Goal: Task Accomplishment & Management: Use online tool/utility

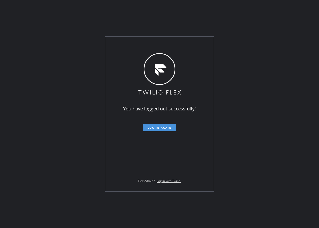
click at [170, 124] on button "Log in again" at bounding box center [160, 127] width 32 height 7
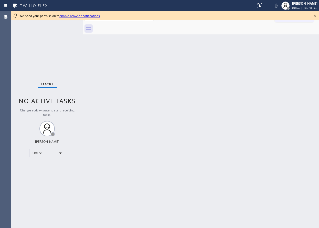
click at [316, 14] on icon at bounding box center [315, 16] width 6 height 6
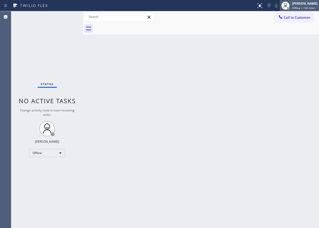
click at [310, 6] on span "Offline | 15h 2min" at bounding box center [304, 8] width 23 height 4
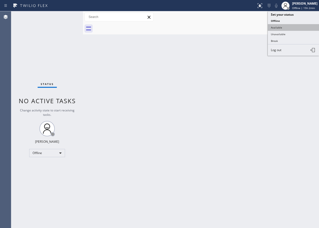
click at [289, 28] on button "Available" at bounding box center [293, 27] width 51 height 7
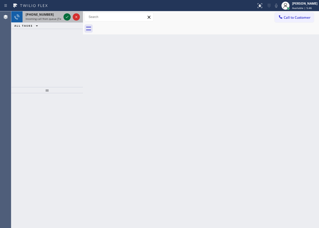
click at [68, 17] on icon at bounding box center [67, 17] width 6 height 6
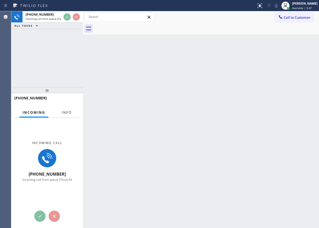
click at [64, 110] on span "Info" at bounding box center [67, 112] width 10 height 5
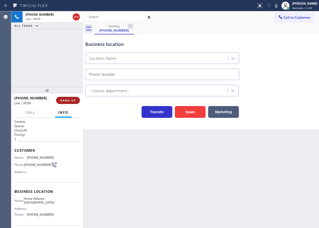
type input "[PHONE_NUMBER]"
click at [67, 100] on span "HANG UP" at bounding box center [68, 100] width 16 height 4
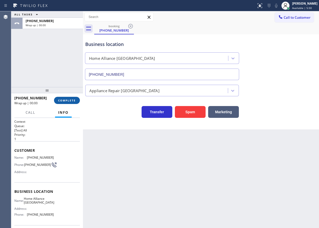
click at [67, 100] on span "COMPLETE" at bounding box center [67, 100] width 18 height 4
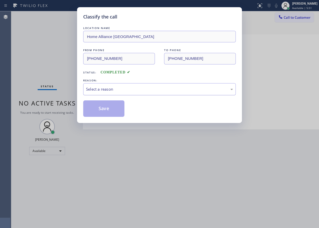
click at [120, 92] on div "Select a reason" at bounding box center [159, 89] width 153 height 12
click at [113, 111] on button "Save" at bounding box center [103, 108] width 41 height 16
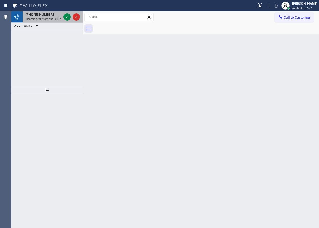
click at [36, 18] on span "Incoming call from queue [Test] All" at bounding box center [47, 19] width 43 height 4
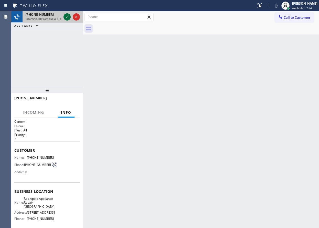
click at [67, 18] on icon at bounding box center [67, 17] width 6 height 6
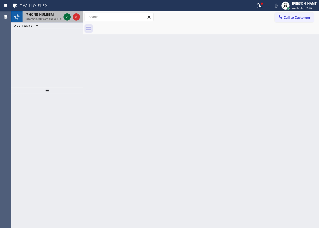
click at [67, 18] on icon at bounding box center [67, 17] width 6 height 6
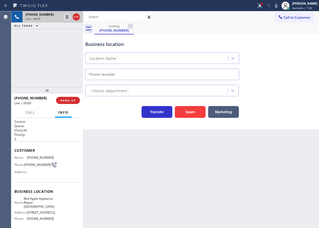
type input "[PHONE_NUMBER]"
click at [43, 200] on span "Red Apple Appliance Repair [GEOGRAPHIC_DATA]" at bounding box center [39, 202] width 31 height 12
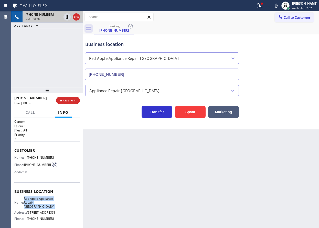
click at [43, 200] on span "Red Apple Appliance Repair [GEOGRAPHIC_DATA]" at bounding box center [39, 202] width 31 height 12
copy span "Red Apple Appliance Repair [GEOGRAPHIC_DATA]"
click at [122, 69] on input "[PHONE_NUMBER]" at bounding box center [162, 74] width 154 height 12
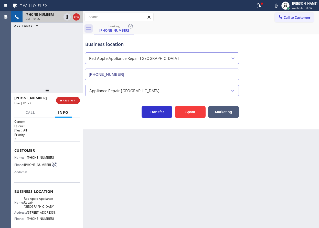
click at [30, 159] on div "Name: [PHONE_NUMBER] Phone: [PHONE_NUMBER] Address:" at bounding box center [33, 165] width 39 height 20
copy span "[PHONE_NUMBER]"
click at [65, 16] on icon at bounding box center [67, 17] width 6 height 6
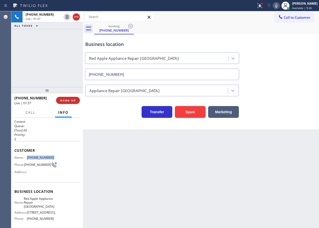
click at [278, 7] on icon at bounding box center [276, 6] width 3 height 4
click at [286, 133] on div "Back to Dashboard Change Sender ID Customers Technicians Select a contact Outbo…" at bounding box center [201, 119] width 236 height 216
click at [292, 63] on div "Business location Red Apple Appliance Repair [GEOGRAPHIC_DATA] [PHONE_NUMBER]" at bounding box center [201, 57] width 234 height 46
click at [278, 7] on icon at bounding box center [276, 6] width 3 height 4
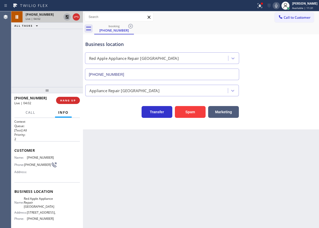
click at [66, 16] on icon at bounding box center [67, 17] width 4 height 4
drag, startPoint x: 279, startPoint y: 63, endPoint x: 263, endPoint y: 1, distance: 64.9
click at [279, 63] on div "Business location Red Apple Appliance Repair [GEOGRAPHIC_DATA] [PHONE_NUMBER]" at bounding box center [201, 57] width 234 height 46
click at [72, 102] on button "HANG UP" at bounding box center [68, 100] width 24 height 7
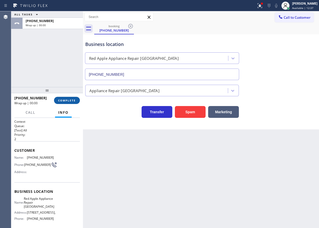
click at [78, 98] on button "COMPLETE" at bounding box center [67, 100] width 26 height 7
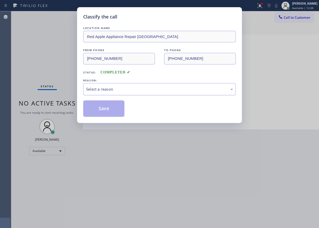
click at [103, 90] on div "Select a reason" at bounding box center [159, 89] width 147 height 6
click at [104, 106] on button "Save" at bounding box center [103, 108] width 41 height 16
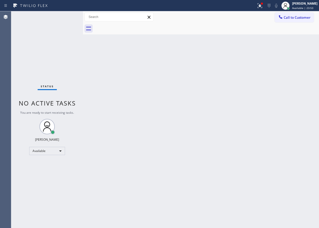
click at [251, 151] on div "Back to Dashboard Change Sender ID Customers Technicians Select a contact Outbo…" at bounding box center [201, 119] width 236 height 216
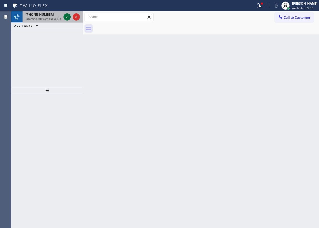
click at [65, 19] on icon at bounding box center [67, 17] width 6 height 6
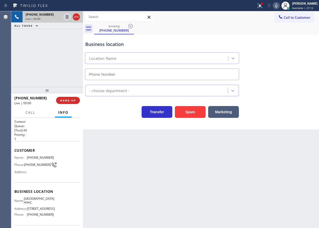
type input "[PHONE_NUMBER]"
click at [71, 102] on span "HANG UP" at bounding box center [68, 100] width 16 height 4
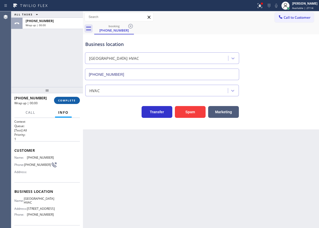
click at [71, 102] on span "COMPLETE" at bounding box center [67, 100] width 18 height 4
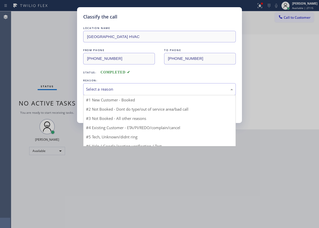
click at [130, 89] on div "Select a reason" at bounding box center [159, 89] width 147 height 6
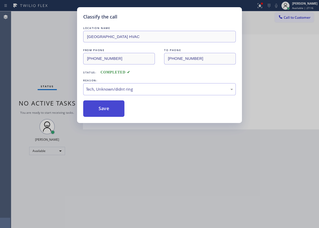
click at [113, 112] on button "Save" at bounding box center [103, 108] width 41 height 16
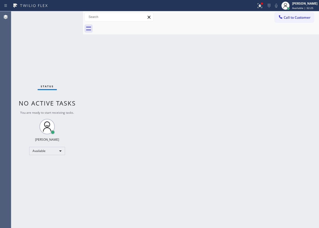
click at [284, 193] on div "Back to Dashboard Change Sender ID Customers Technicians Select a contact Outbo…" at bounding box center [201, 119] width 236 height 216
click at [281, 67] on div "Back to Dashboard Change Sender ID Customers Technicians Select a contact Outbo…" at bounding box center [201, 119] width 236 height 216
click at [263, 8] on icon at bounding box center [260, 6] width 6 height 6
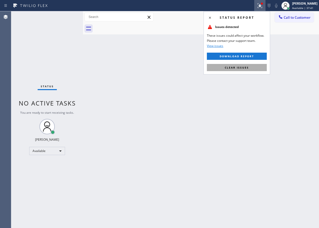
click at [237, 70] on button "Clear issues" at bounding box center [237, 67] width 60 height 7
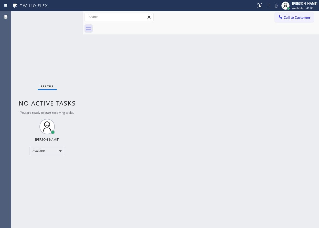
click at [198, 66] on div "Back to Dashboard Change Sender ID Customers Technicians Select a contact Outbo…" at bounding box center [201, 119] width 236 height 216
click at [48, 67] on div "Status No active tasks You are ready to start receiving tasks. [PERSON_NAME] Av…" at bounding box center [47, 119] width 72 height 216
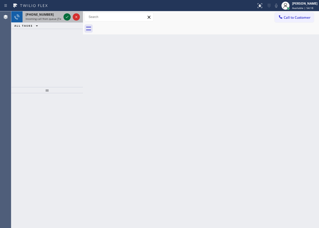
click at [69, 19] on icon at bounding box center [67, 17] width 6 height 6
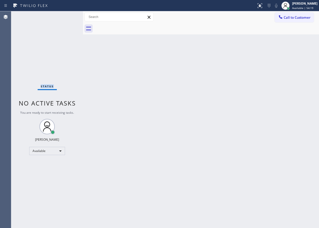
click at [69, 19] on div "Status No active tasks You are ready to start receiving tasks. [PERSON_NAME] Av…" at bounding box center [47, 119] width 72 height 216
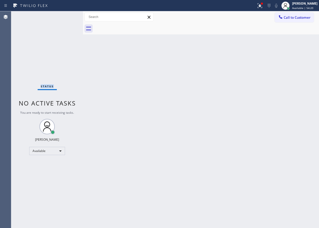
click at [69, 19] on div "Status No active tasks You are ready to start receiving tasks. [PERSON_NAME] Av…" at bounding box center [47, 119] width 72 height 216
click at [148, 112] on div "Back to Dashboard Change Sender ID Customers Technicians Select a contact Outbo…" at bounding box center [201, 119] width 236 height 216
click at [277, 93] on div "Back to Dashboard Change Sender ID Customers Technicians Select a contact Outbo…" at bounding box center [201, 119] width 236 height 216
click at [263, 7] on icon at bounding box center [260, 5] width 5 height 5
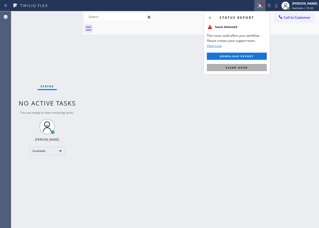
click at [254, 68] on button "Clear issue" at bounding box center [237, 67] width 60 height 7
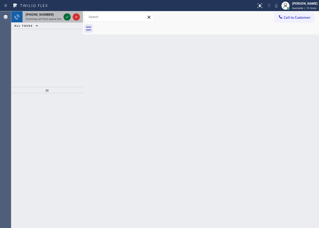
click at [65, 18] on icon at bounding box center [67, 17] width 6 height 6
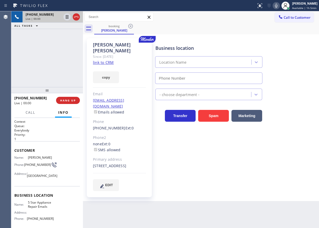
type input "[PHONE_NUMBER]"
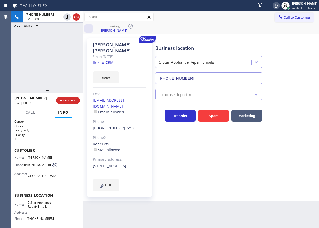
click at [107, 59] on div "[PERSON_NAME] Since: [DATE] link to CRM copy Email [EMAIL_ADDRESS][DOMAIN_NAME]…" at bounding box center [119, 117] width 65 height 159
click at [107, 60] on link "link to CRM" at bounding box center [103, 62] width 21 height 5
click at [34, 208] on span "5 Star Appliance Repair Emails" at bounding box center [41, 204] width 26 height 8
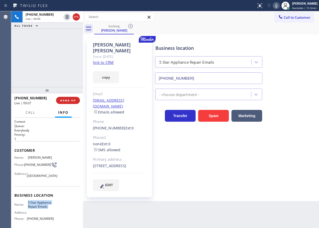
copy span "5 Star Appliance Repair Emails"
click at [198, 79] on input "[PHONE_NUMBER]" at bounding box center [209, 78] width 108 height 12
click at [107, 45] on div "[PERSON_NAME]" at bounding box center [119, 48] width 53 height 12
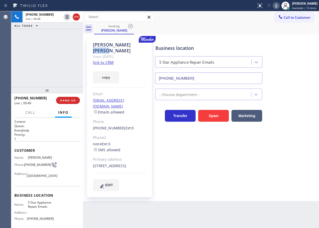
click at [107, 45] on div "[PERSON_NAME]" at bounding box center [119, 48] width 53 height 12
copy div "[PERSON_NAME]"
click at [34, 166] on span "[PHONE_NUMBER]" at bounding box center [37, 165] width 27 height 4
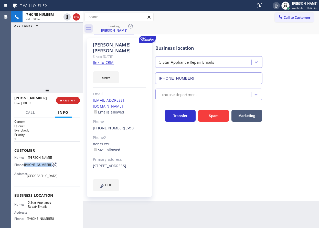
click at [34, 166] on span "[PHONE_NUMBER]" at bounding box center [37, 165] width 27 height 4
copy div "[PHONE_NUMBER]"
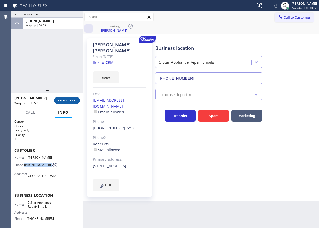
click at [58, 98] on span "COMPLETE" at bounding box center [67, 100] width 18 height 4
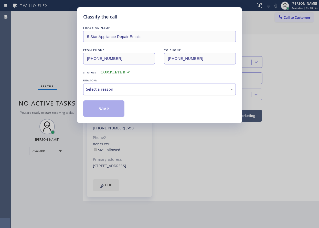
click at [132, 86] on div "Select a reason" at bounding box center [159, 89] width 147 height 6
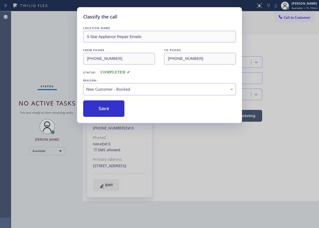
click at [113, 107] on button "Save" at bounding box center [103, 108] width 41 height 16
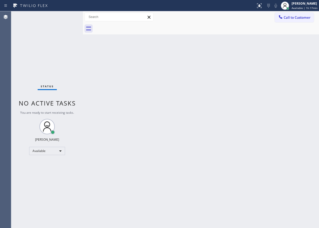
click at [285, 122] on div "Back to Dashboard Change Sender ID Customers Technicians Select a contact Outbo…" at bounding box center [201, 119] width 236 height 216
click at [246, 144] on div "Back to Dashboard Change Sender ID Customers Technicians Select a contact Outbo…" at bounding box center [201, 119] width 236 height 216
click at [123, 157] on div "Back to Dashboard Change Sender ID Customers Technicians Select a contact Outbo…" at bounding box center [201, 119] width 236 height 216
click at [124, 210] on div "Back to Dashboard Change Sender ID Customers Technicians Select a contact Outbo…" at bounding box center [201, 119] width 236 height 216
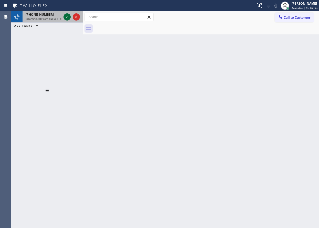
click at [68, 18] on icon at bounding box center [67, 17] width 6 height 6
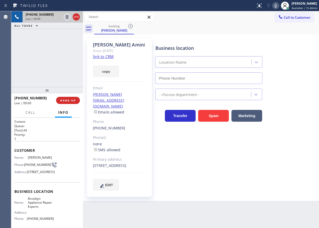
type input "[PHONE_NUMBER]"
click at [103, 57] on link "link to CRM" at bounding box center [103, 56] width 21 height 5
click at [45, 207] on span "Brooklyn Appliance Repair Experts" at bounding box center [41, 202] width 26 height 12
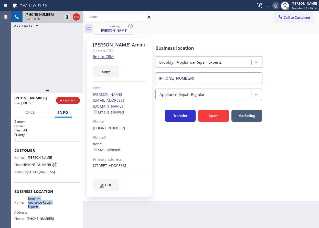
copy span "Brooklyn Appliance Repair Experts"
click at [208, 79] on input "[PHONE_NUMBER]" at bounding box center [209, 78] width 108 height 12
click at [279, 7] on icon at bounding box center [276, 6] width 6 height 6
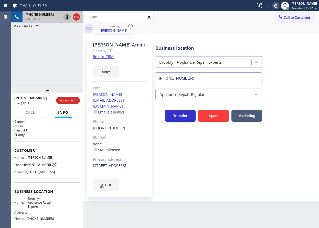
click at [66, 17] on icon at bounding box center [67, 17] width 6 height 6
click at [296, 160] on div "Business location [GEOGRAPHIC_DATA] Appliance Repair Experts [PHONE_NUMBER] App…" at bounding box center [237, 113] width 164 height 149
click at [276, 9] on button at bounding box center [276, 5] width 7 height 7
click at [65, 16] on icon at bounding box center [67, 17] width 6 height 6
click at [294, 51] on div "Business location [GEOGRAPHIC_DATA] Appliance Repair Experts [PHONE_NUMBER]" at bounding box center [237, 60] width 164 height 46
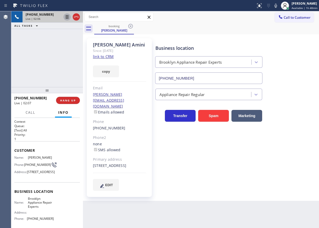
click at [31, 164] on span "[PHONE_NUMBER]" at bounding box center [37, 165] width 27 height 4
click at [248, 167] on div "Business location [GEOGRAPHIC_DATA] Appliance Repair Experts [PHONE_NUMBER] App…" at bounding box center [237, 113] width 164 height 149
click at [67, 102] on span "HANG UP" at bounding box center [68, 100] width 16 height 4
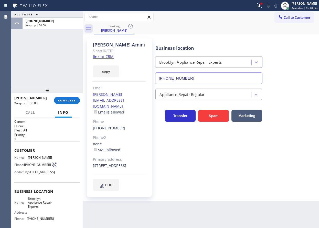
drag, startPoint x: 68, startPoint y: 102, endPoint x: 84, endPoint y: 102, distance: 15.9
click at [68, 102] on span "COMPLETE" at bounding box center [67, 100] width 18 height 4
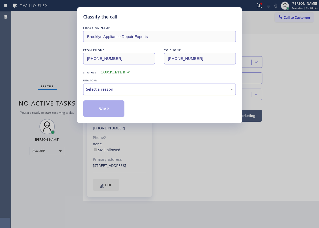
click at [114, 93] on div "Select a reason" at bounding box center [159, 89] width 153 height 12
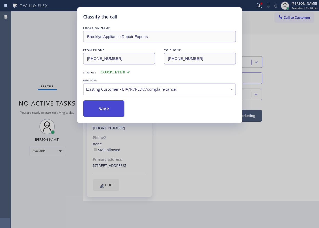
click at [109, 108] on button "Save" at bounding box center [103, 108] width 41 height 16
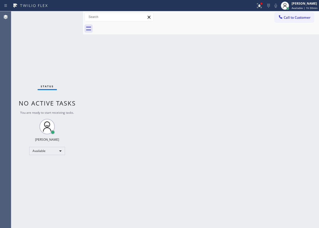
click at [288, 131] on div "Back to Dashboard Change Sender ID Customers Technicians Select a contact Outbo…" at bounding box center [201, 119] width 236 height 216
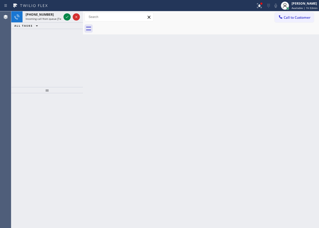
drag, startPoint x: 290, startPoint y: 67, endPoint x: 160, endPoint y: 48, distance: 131.9
click at [290, 67] on div "Back to Dashboard Change Sender ID Customers Technicians Select a contact Outbo…" at bounding box center [201, 119] width 236 height 216
click at [67, 16] on icon at bounding box center [67, 17] width 6 height 6
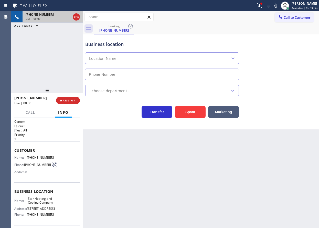
type input "[PHONE_NUMBER]"
click at [66, 98] on span "HANG UP" at bounding box center [68, 100] width 16 height 4
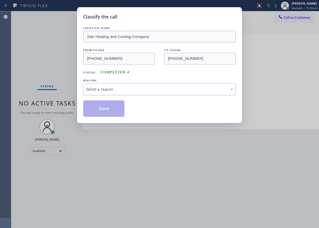
click at [115, 89] on div "Select a reason" at bounding box center [159, 89] width 147 height 6
click at [107, 109] on button "Save" at bounding box center [103, 108] width 41 height 16
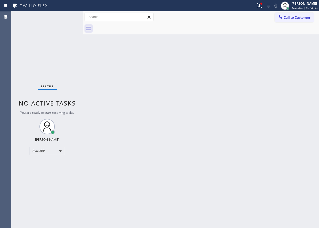
click at [287, 57] on div "Back to Dashboard Change Sender ID Customers Technicians Select a contact Outbo…" at bounding box center [201, 119] width 236 height 216
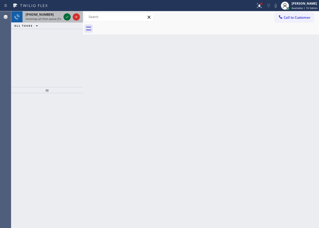
drag, startPoint x: 70, startPoint y: 19, endPoint x: 67, endPoint y: 18, distance: 3.6
click at [70, 19] on div at bounding box center [67, 17] width 7 height 6
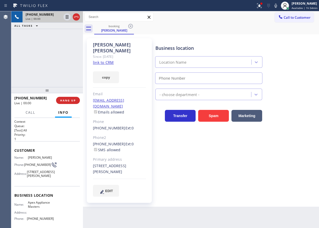
type input "[PHONE_NUMBER]"
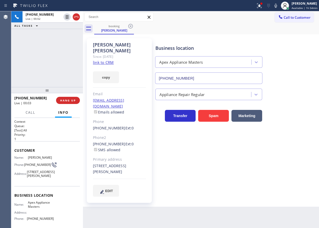
click at [101, 60] on link "link to CRM" at bounding box center [103, 62] width 21 height 5
click at [50, 208] on span "Apex Appliance Masters" at bounding box center [41, 204] width 26 height 8
copy span "Apex Appliance Masters"
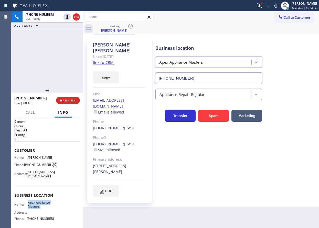
click at [210, 81] on input "[PHONE_NUMBER]" at bounding box center [209, 78] width 108 height 12
click at [107, 65] on div "copy" at bounding box center [119, 74] width 53 height 18
click at [108, 60] on link "link to CRM" at bounding box center [103, 62] width 21 height 5
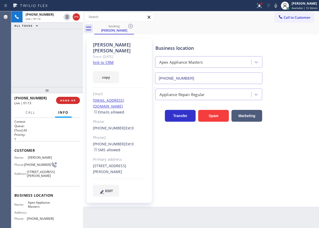
click at [76, 107] on div "[PHONE_NUMBER] Live | 01:13 HANG UP" at bounding box center [47, 100] width 66 height 13
click at [75, 104] on button "HANG UP" at bounding box center [68, 100] width 24 height 7
click at [75, 102] on span "HANG UP" at bounding box center [68, 100] width 16 height 4
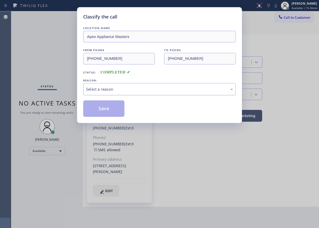
click at [113, 93] on div "Select a reason" at bounding box center [159, 89] width 153 height 12
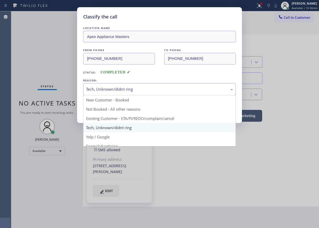
click at [112, 94] on div "Tech, Unknown/didnt ring" at bounding box center [159, 89] width 153 height 12
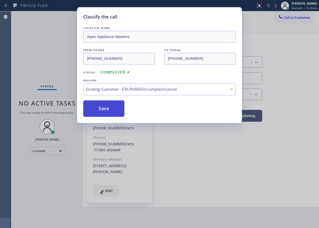
click at [106, 109] on button "Save" at bounding box center [103, 108] width 41 height 16
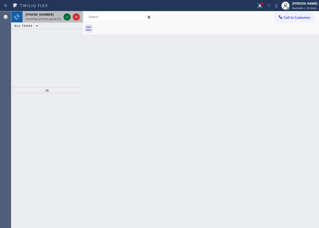
click at [67, 16] on icon at bounding box center [67, 17] width 6 height 6
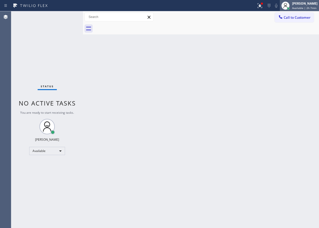
click at [305, 8] on span "Available | 2h 7min" at bounding box center [305, 8] width 24 height 4
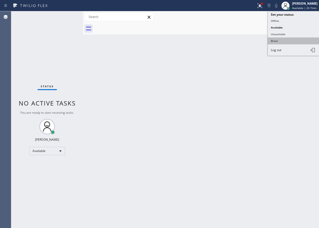
click at [295, 38] on button "Break" at bounding box center [293, 40] width 51 height 7
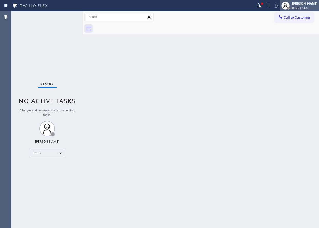
click at [315, 5] on div "[PERSON_NAME]" at bounding box center [305, 3] width 25 height 4
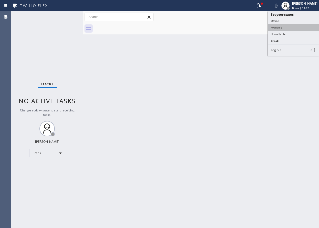
click at [294, 29] on button "Available" at bounding box center [293, 27] width 51 height 7
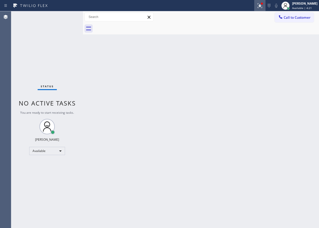
click at [260, 6] on div at bounding box center [260, 6] width 11 height 6
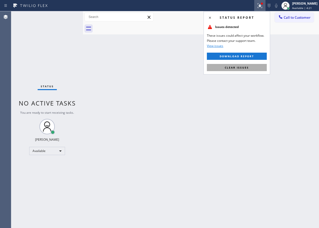
click at [259, 69] on button "Clear issues" at bounding box center [237, 67] width 60 height 7
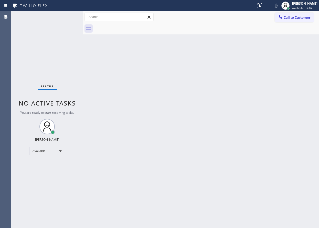
click at [258, 159] on div "Back to Dashboard Change Sender ID Customers Technicians Select a contact Outbo…" at bounding box center [201, 119] width 236 height 216
click at [299, 62] on div "Back to Dashboard Change Sender ID Customers Technicians Select a contact Outbo…" at bounding box center [201, 119] width 236 height 216
click at [275, 188] on div "Back to Dashboard Change Sender ID Customers Technicians Select a contact Outbo…" at bounding box center [201, 119] width 236 height 216
click at [282, 213] on div "Back to Dashboard Change Sender ID Customers Technicians Select a contact Outbo…" at bounding box center [201, 119] width 236 height 216
click at [287, 63] on div "Back to Dashboard Change Sender ID Customers Technicians Select a contact Outbo…" at bounding box center [201, 119] width 236 height 216
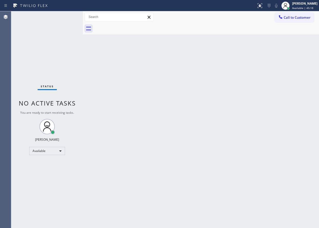
click at [279, 68] on div "Back to Dashboard Change Sender ID Customers Technicians Select a contact Outbo…" at bounding box center [201, 119] width 236 height 216
click at [280, 87] on div "Back to Dashboard Change Sender ID Customers Technicians Select a contact Outbo…" at bounding box center [201, 119] width 236 height 216
click at [264, 51] on div "Back to Dashboard Change Sender ID Customers Technicians Select a contact Outbo…" at bounding box center [201, 119] width 236 height 216
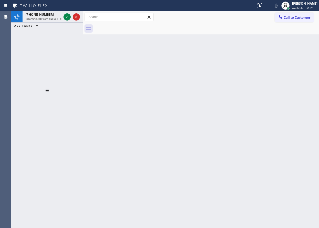
drag, startPoint x: 287, startPoint y: 116, endPoint x: 284, endPoint y: 114, distance: 3.2
click at [287, 116] on div "Back to Dashboard Change Sender ID Customers Technicians Select a contact Outbo…" at bounding box center [201, 119] width 236 height 216
click at [68, 15] on icon at bounding box center [67, 17] width 6 height 6
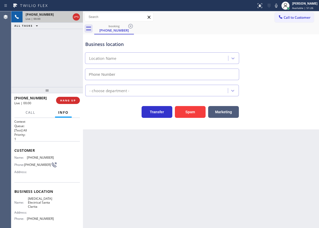
type input "[PHONE_NUMBER]"
click at [67, 100] on span "HANG UP" at bounding box center [68, 100] width 16 height 4
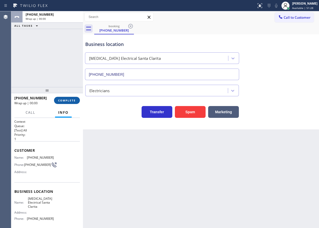
click at [67, 100] on span "COMPLETE" at bounding box center [67, 100] width 18 height 4
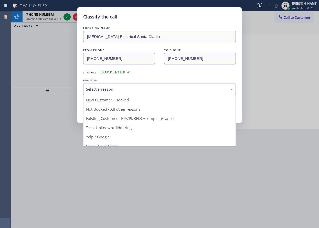
click at [134, 94] on div "Select a reason" at bounding box center [159, 89] width 153 height 12
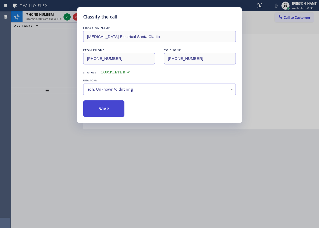
click at [114, 107] on button "Save" at bounding box center [103, 108] width 41 height 16
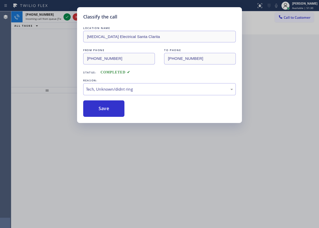
click at [66, 17] on div "Classify the call LOCATION NAME Home Alliance [GEOGRAPHIC_DATA] FROM PHONE [PHO…" at bounding box center [165, 119] width 308 height 216
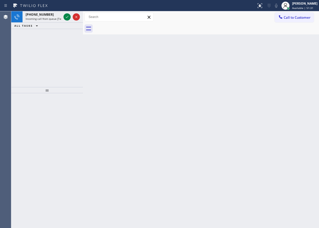
click at [66, 17] on icon at bounding box center [67, 17] width 6 height 6
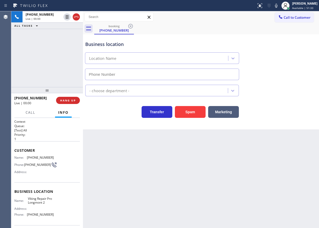
type input "[PHONE_NUMBER]"
click at [38, 203] on span "Viking Repair Pro Longmont 2" at bounding box center [41, 200] width 26 height 8
copy span "Viking Repair Pro Longmont 2"
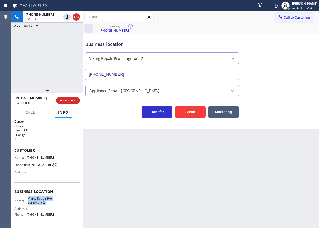
click at [122, 72] on input "[PHONE_NUMBER]" at bounding box center [162, 74] width 154 height 12
click at [28, 156] on span "[PHONE_NUMBER]" at bounding box center [40, 157] width 27 height 4
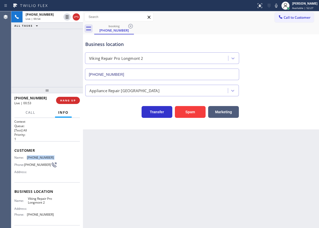
click at [28, 156] on span "[PHONE_NUMBER]" at bounding box center [40, 157] width 27 height 4
copy span "[PHONE_NUMBER]"
click at [280, 6] on icon at bounding box center [277, 6] width 6 height 6
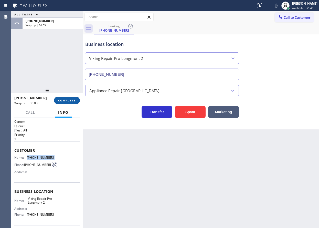
click at [68, 99] on span "COMPLETE" at bounding box center [67, 100] width 18 height 4
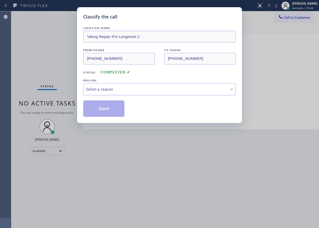
click at [105, 90] on div "Select a reason" at bounding box center [159, 89] width 147 height 6
click at [103, 100] on button "Save" at bounding box center [103, 108] width 41 height 16
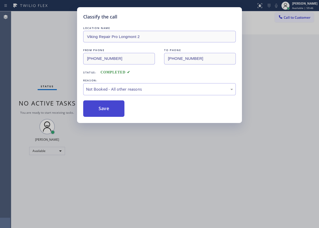
click at [105, 114] on button "Save" at bounding box center [103, 108] width 41 height 16
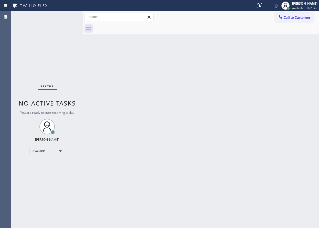
drag, startPoint x: 267, startPoint y: 80, endPoint x: 267, endPoint y: 85, distance: 4.6
click at [267, 80] on div "Back to Dashboard Change Sender ID Customers Technicians Select a contact Outbo…" at bounding box center [201, 119] width 236 height 216
click at [275, 104] on div "Back to Dashboard Change Sender ID Customers Technicians Select a contact Outbo…" at bounding box center [201, 119] width 236 height 216
click at [273, 63] on div "Back to Dashboard Change Sender ID Customers Technicians Select a contact Outbo…" at bounding box center [201, 119] width 236 height 216
drag, startPoint x: 237, startPoint y: 200, endPoint x: 237, endPoint y: 196, distance: 4.1
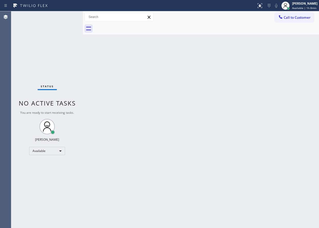
click at [237, 200] on div "Back to Dashboard Change Sender ID Customers Technicians Select a contact Outbo…" at bounding box center [201, 119] width 236 height 216
click at [267, 65] on div "Back to Dashboard Change Sender ID Customers Technicians Select a contact Outbo…" at bounding box center [201, 119] width 236 height 216
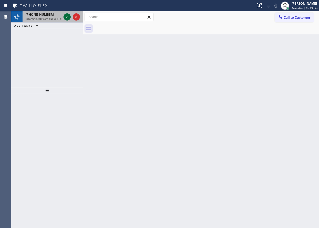
click at [67, 15] on icon at bounding box center [67, 17] width 6 height 6
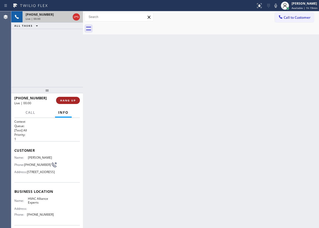
click at [74, 101] on span "HANG UP" at bounding box center [68, 100] width 16 height 4
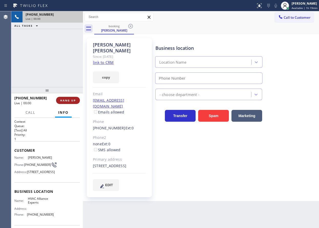
type input "[PHONE_NUMBER]"
click at [74, 101] on span "HANG UP" at bounding box center [68, 100] width 16 height 4
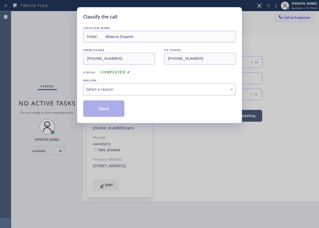
click at [105, 89] on div "Select a reason" at bounding box center [159, 89] width 147 height 6
click at [104, 110] on button "Save" at bounding box center [103, 108] width 41 height 16
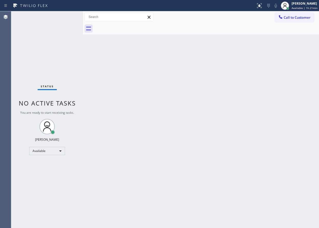
click at [291, 133] on div "Back to Dashboard Change Sender ID Customers Technicians Select a contact Outbo…" at bounding box center [201, 119] width 236 height 216
click at [303, 79] on div "Back to Dashboard Change Sender ID Customers Technicians Select a contact Outbo…" at bounding box center [201, 119] width 236 height 216
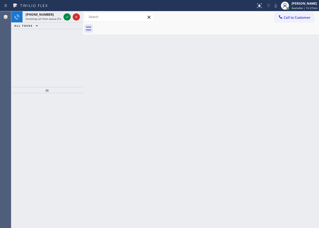
drag, startPoint x: 296, startPoint y: 132, endPoint x: 153, endPoint y: 66, distance: 156.8
click at [296, 132] on div "Back to Dashboard Change Sender ID Customers Technicians Select a contact Outbo…" at bounding box center [201, 119] width 236 height 216
click at [66, 17] on icon at bounding box center [67, 17] width 6 height 6
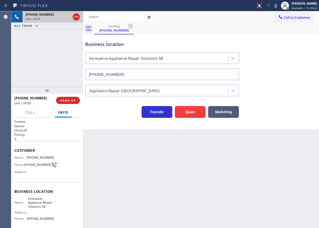
type input "[PHONE_NUMBER]"
click at [71, 101] on span "HANG UP" at bounding box center [68, 100] width 16 height 4
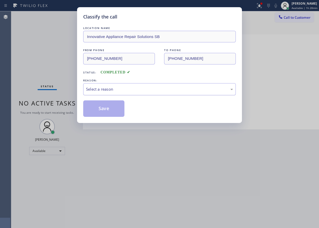
click at [114, 91] on div "Select a reason" at bounding box center [159, 89] width 147 height 6
click at [109, 109] on button "Save" at bounding box center [103, 108] width 41 height 16
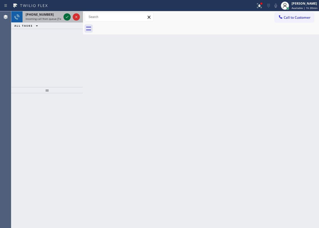
click at [66, 18] on icon at bounding box center [67, 17] width 6 height 6
click at [66, 19] on icon at bounding box center [67, 17] width 6 height 6
click at [69, 14] on icon at bounding box center [67, 17] width 6 height 6
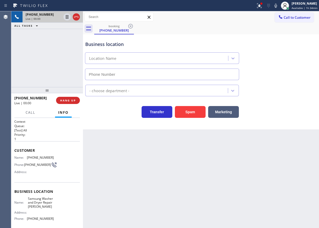
type input "[PHONE_NUMBER]"
click at [69, 103] on button "HANG UP" at bounding box center [68, 100] width 24 height 7
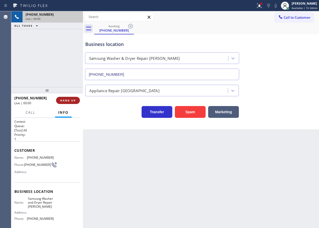
click at [69, 103] on button "HANG UP" at bounding box center [68, 100] width 24 height 7
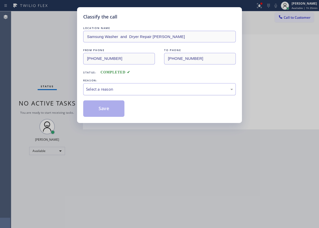
click at [116, 94] on div "Select a reason" at bounding box center [159, 89] width 153 height 12
click at [103, 107] on button "Save" at bounding box center [103, 108] width 41 height 16
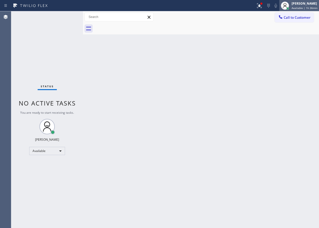
click at [301, 8] on span "Available | 1h 36min" at bounding box center [305, 8] width 26 height 4
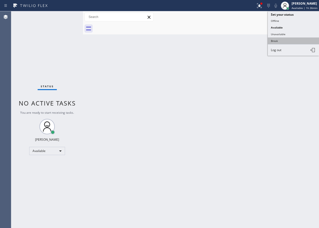
click at [271, 43] on button "Break" at bounding box center [293, 40] width 51 height 7
